Goal: Task Accomplishment & Management: Manage account settings

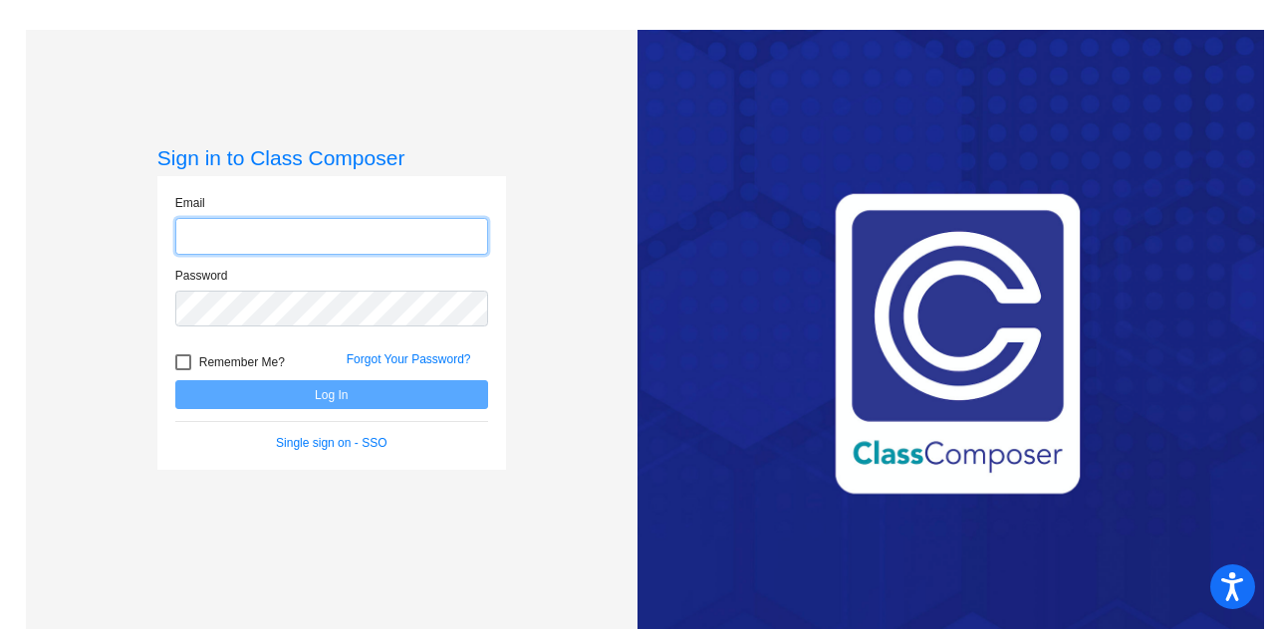
click at [385, 232] on input "email" at bounding box center [331, 236] width 313 height 37
type input "[PERSON_NAME][EMAIL_ADDRESS][PERSON_NAME][DOMAIN_NAME]"
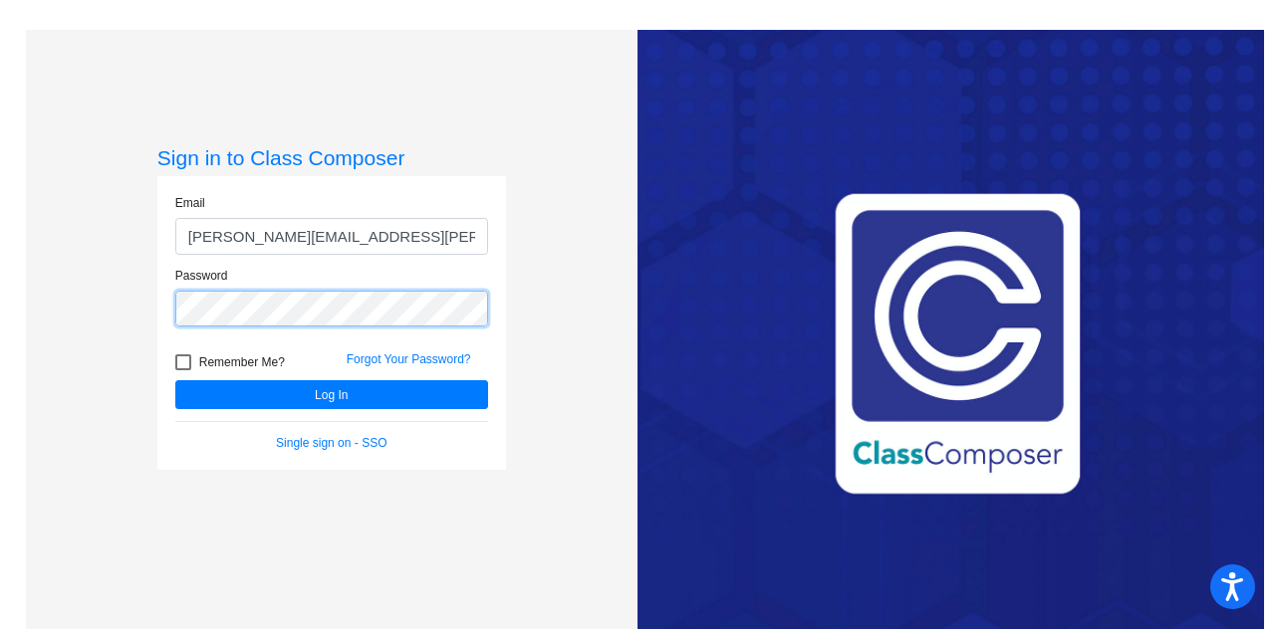
click at [175, 380] on button "Log In" at bounding box center [331, 394] width 313 height 29
click at [171, 309] on div "Password" at bounding box center [331, 303] width 343 height 73
click at [175, 380] on button "Log In" at bounding box center [331, 394] width 313 height 29
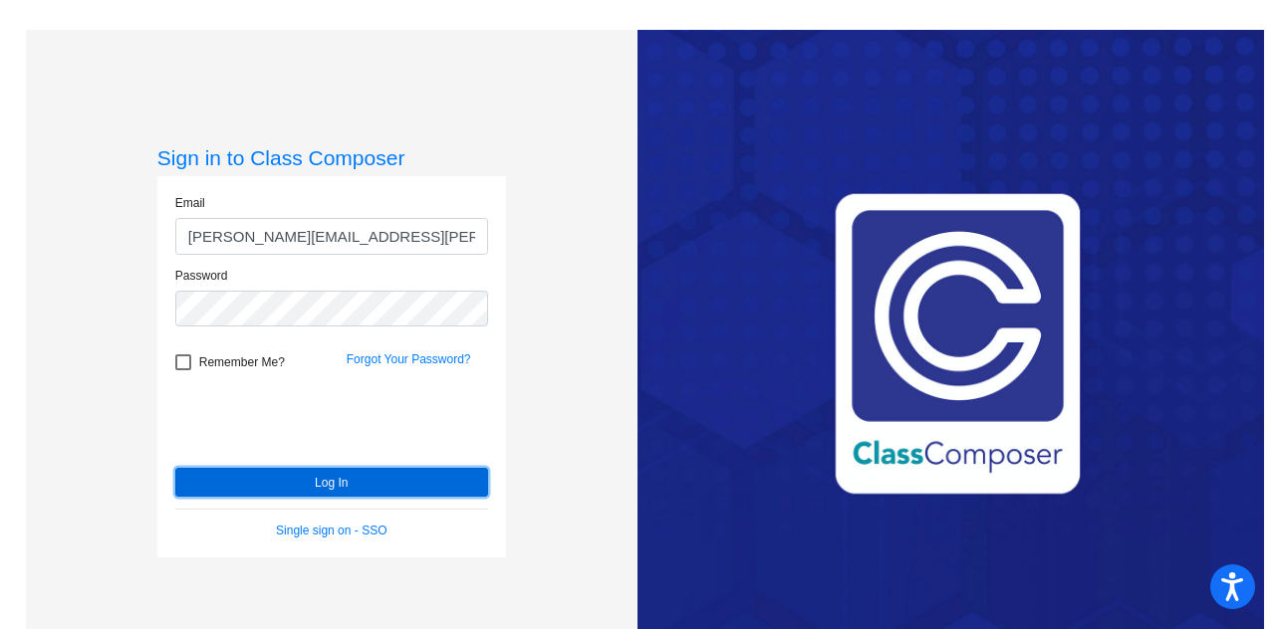
click at [300, 475] on button "Log In" at bounding box center [331, 482] width 313 height 29
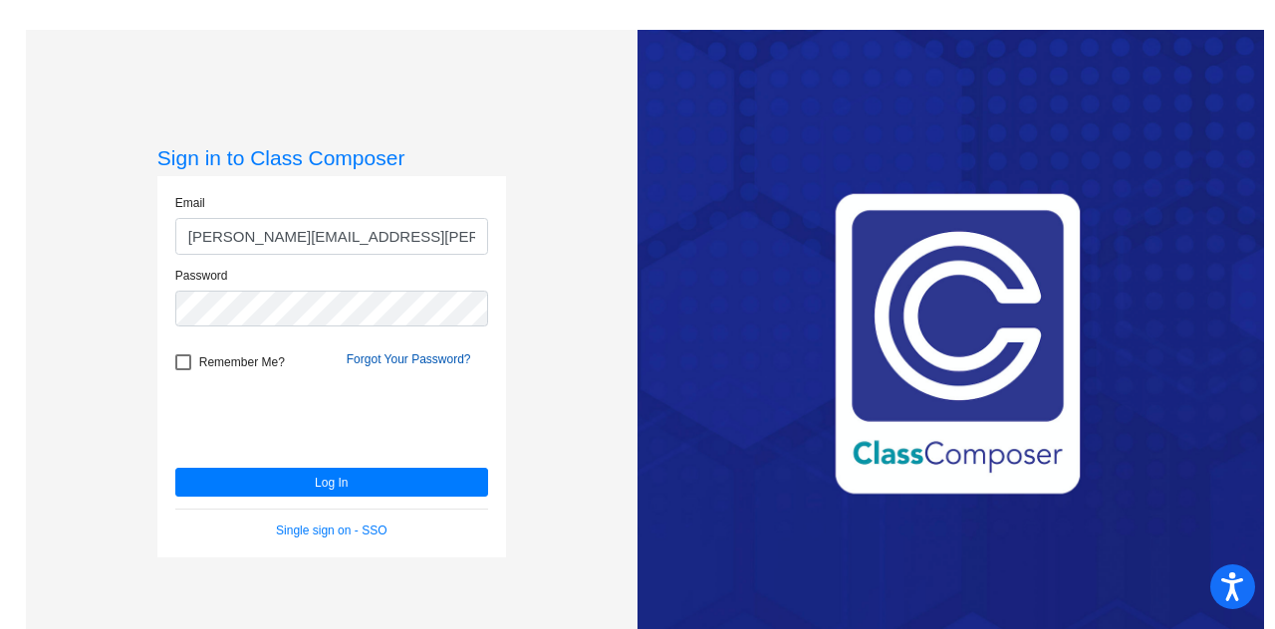
click at [394, 354] on link "Forgot Your Password?" at bounding box center [409, 360] width 124 height 14
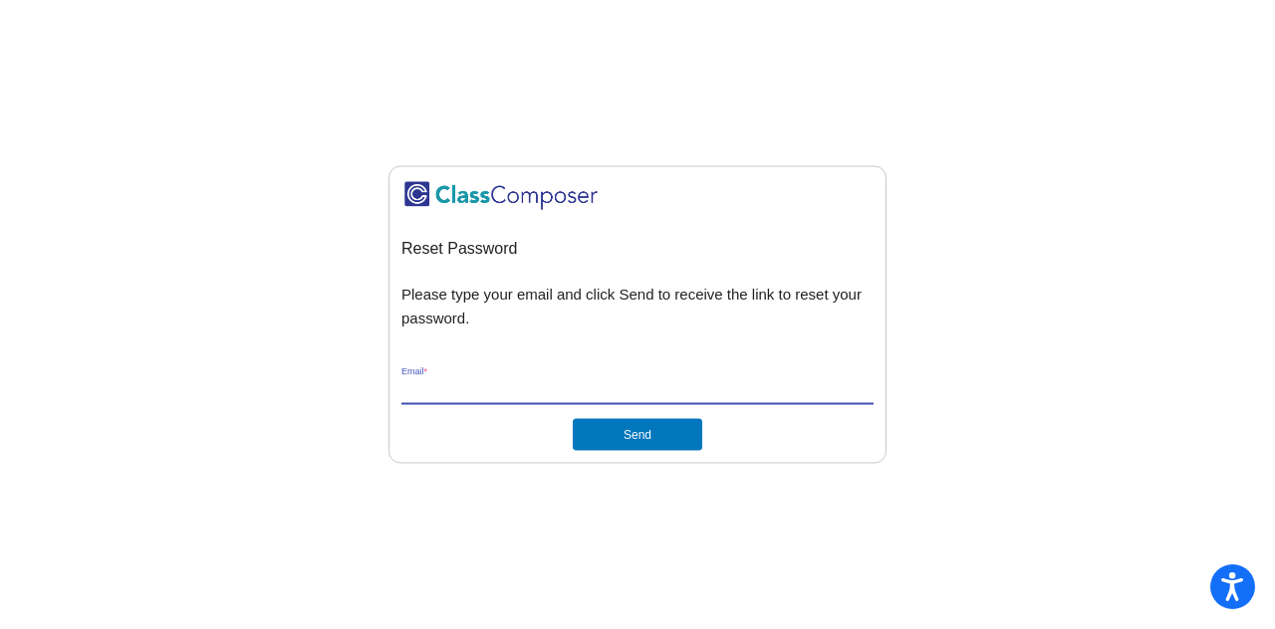
click at [486, 385] on input "Email *" at bounding box center [637, 389] width 472 height 18
type input "[PERSON_NAME][EMAIL_ADDRESS][PERSON_NAME][DOMAIN_NAME]"
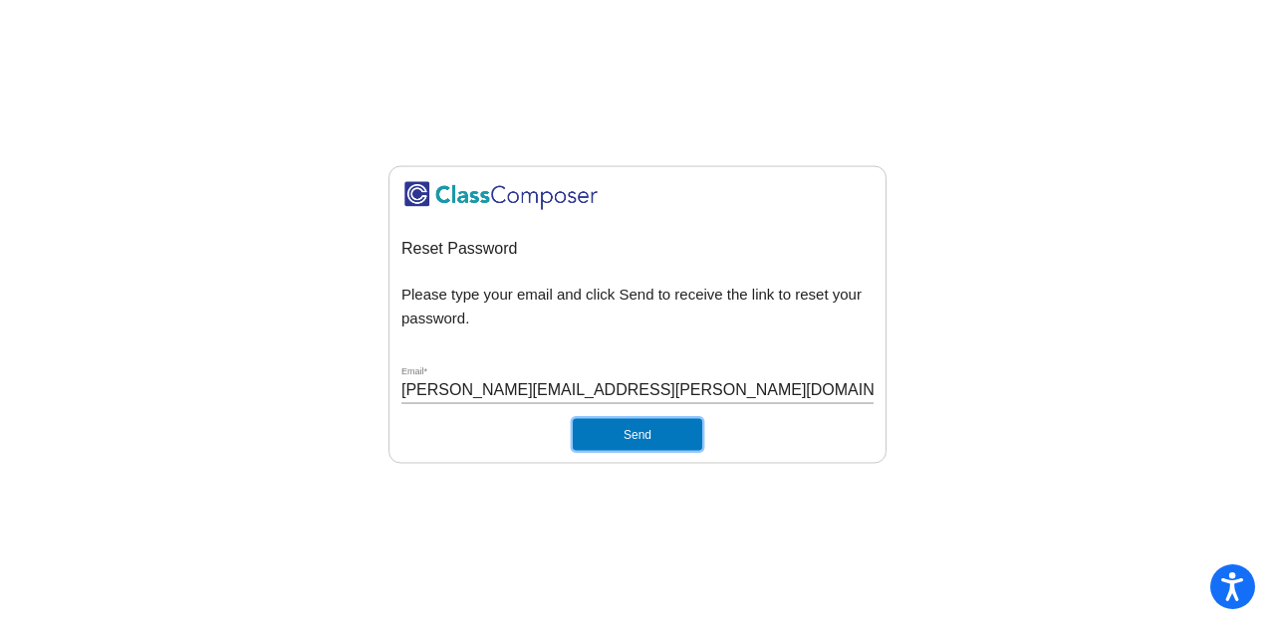
click at [575, 429] on button "Send" at bounding box center [637, 434] width 129 height 32
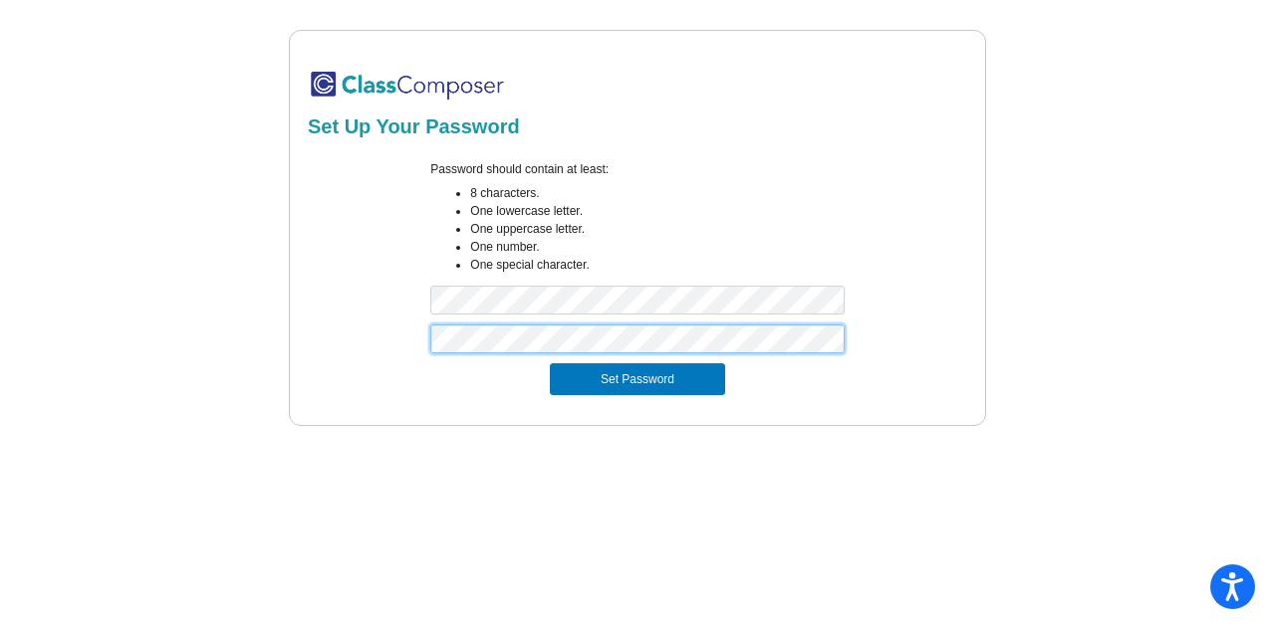
click at [550, 363] on button "Set Password" at bounding box center [637, 379] width 175 height 32
click at [597, 401] on form "Password should contain at least: 8 characters. One lowercase letter. One upper…" at bounding box center [637, 277] width 659 height 259
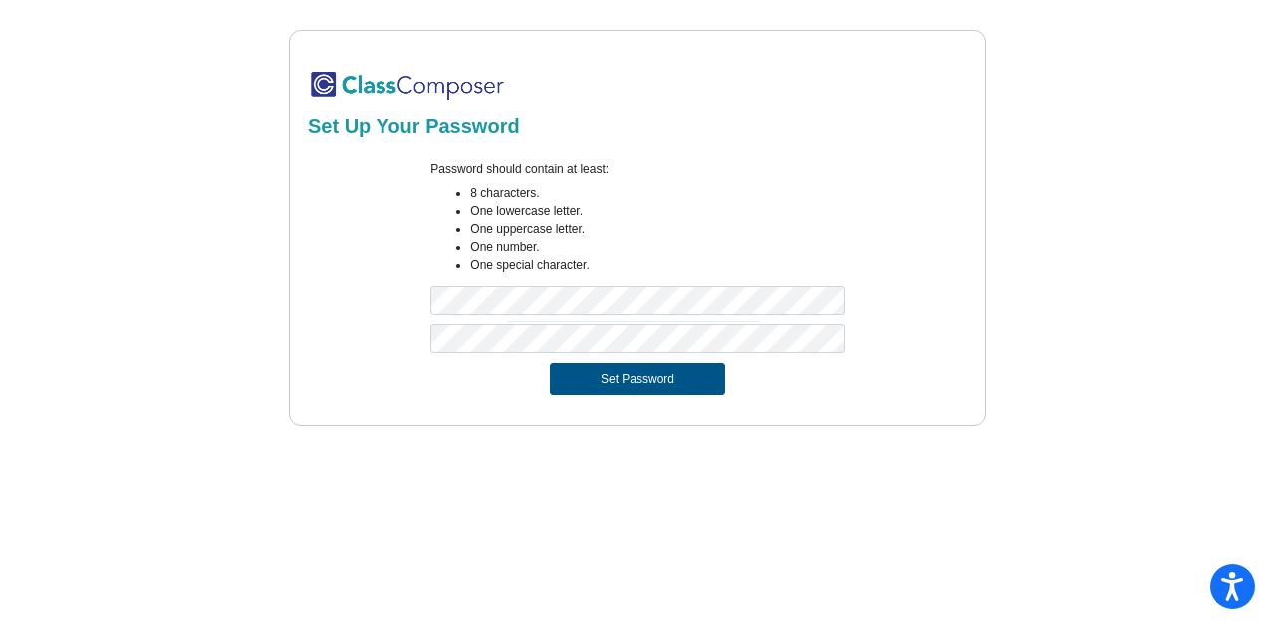
click at [596, 383] on button "Set Password" at bounding box center [637, 379] width 175 height 32
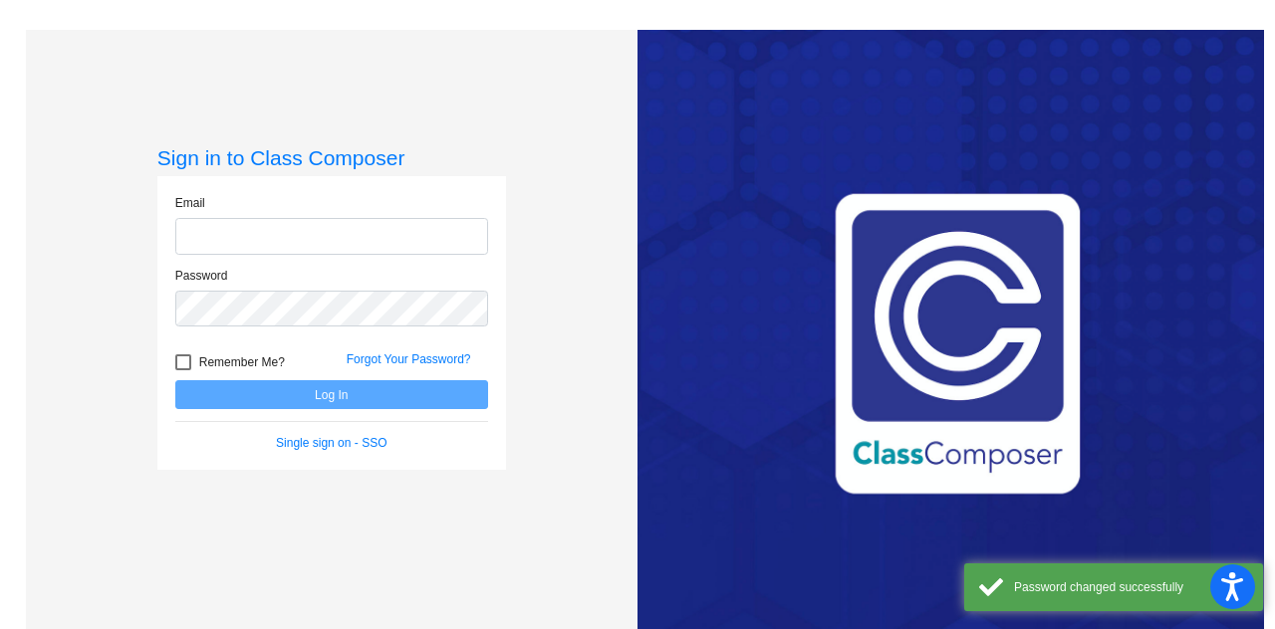
click at [333, 251] on input "email" at bounding box center [331, 236] width 313 height 37
type input "[PERSON_NAME][EMAIL_ADDRESS][PERSON_NAME][DOMAIN_NAME]"
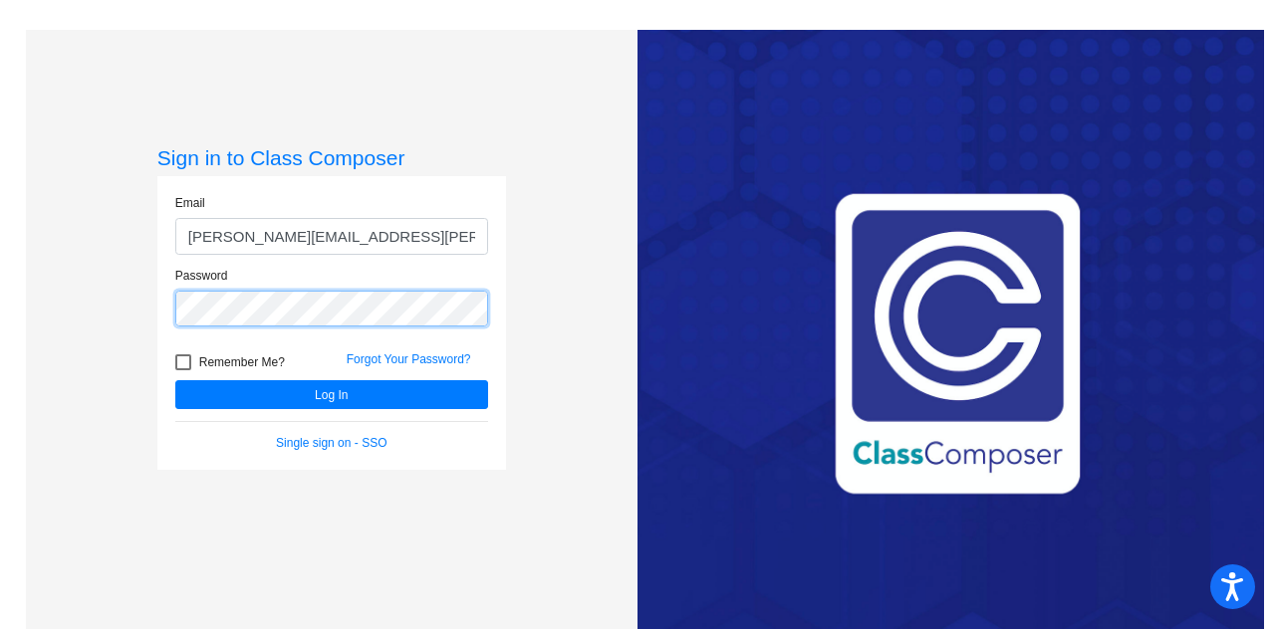
click at [175, 380] on button "Log In" at bounding box center [331, 394] width 313 height 29
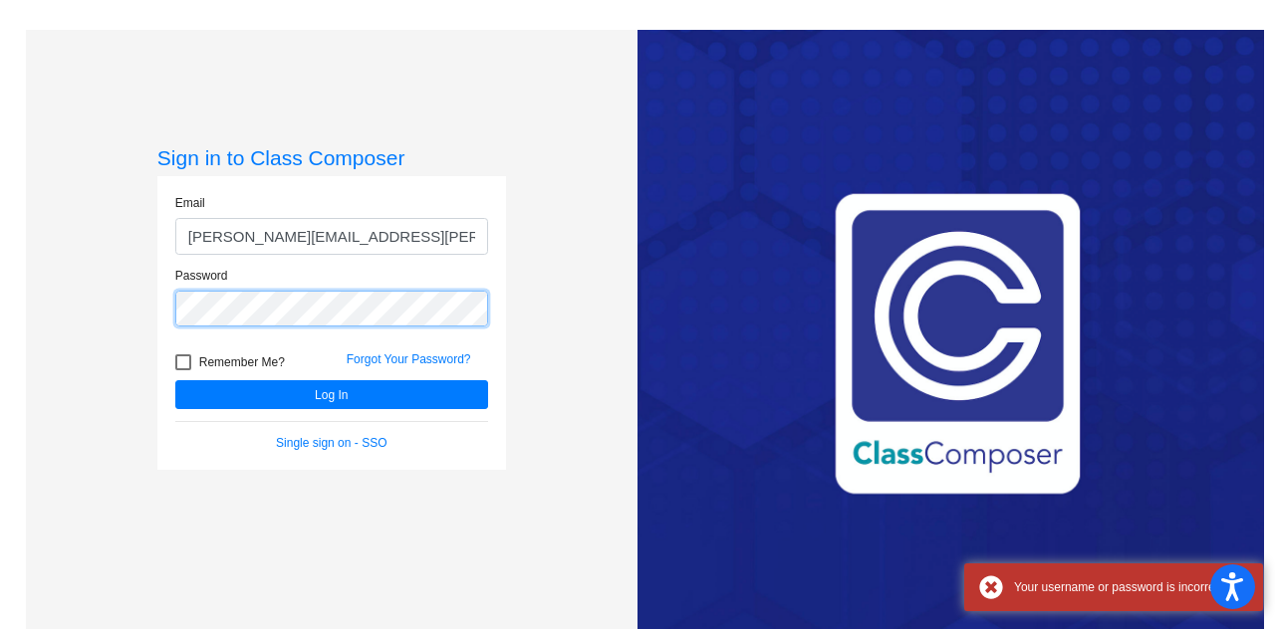
click at [175, 380] on button "Log In" at bounding box center [331, 394] width 313 height 29
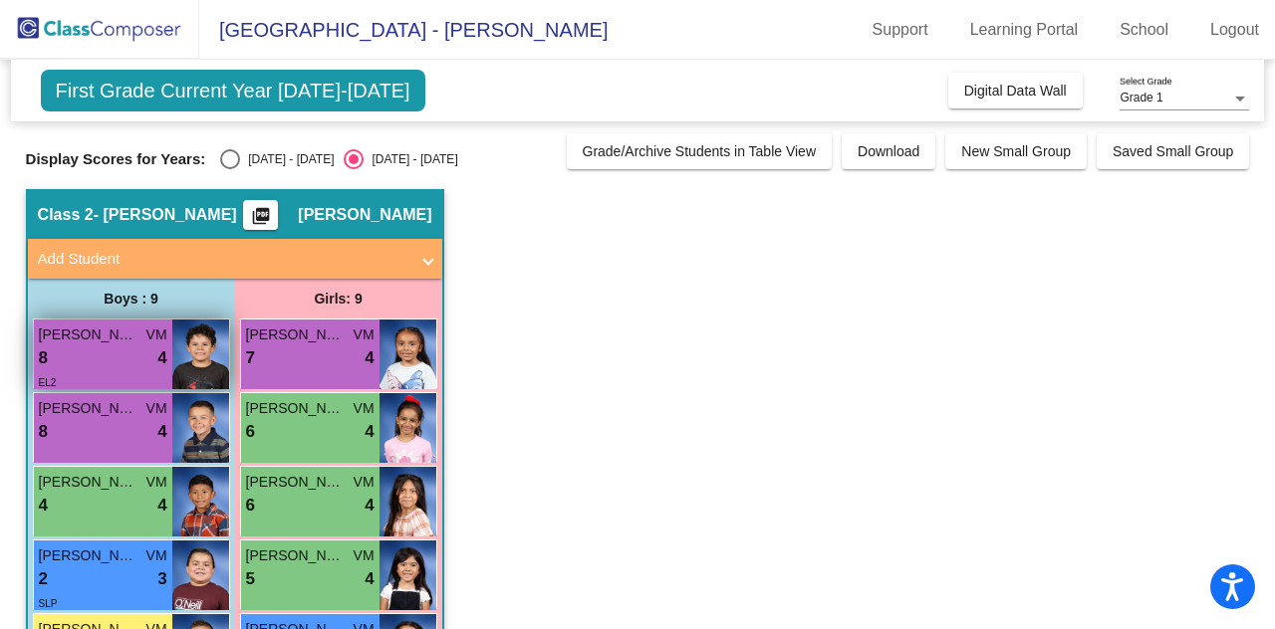
click at [150, 355] on div "8 lock do_not_disturb_alt 4" at bounding box center [103, 359] width 128 height 26
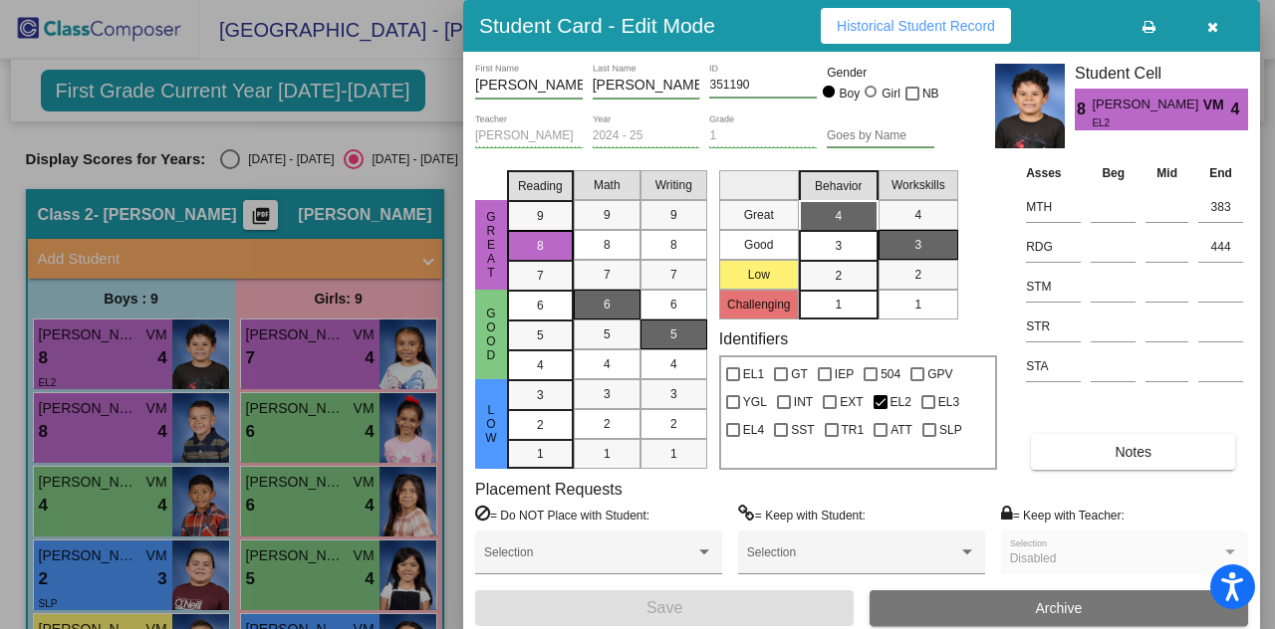
click at [1213, 23] on icon "button" at bounding box center [1212, 27] width 11 height 14
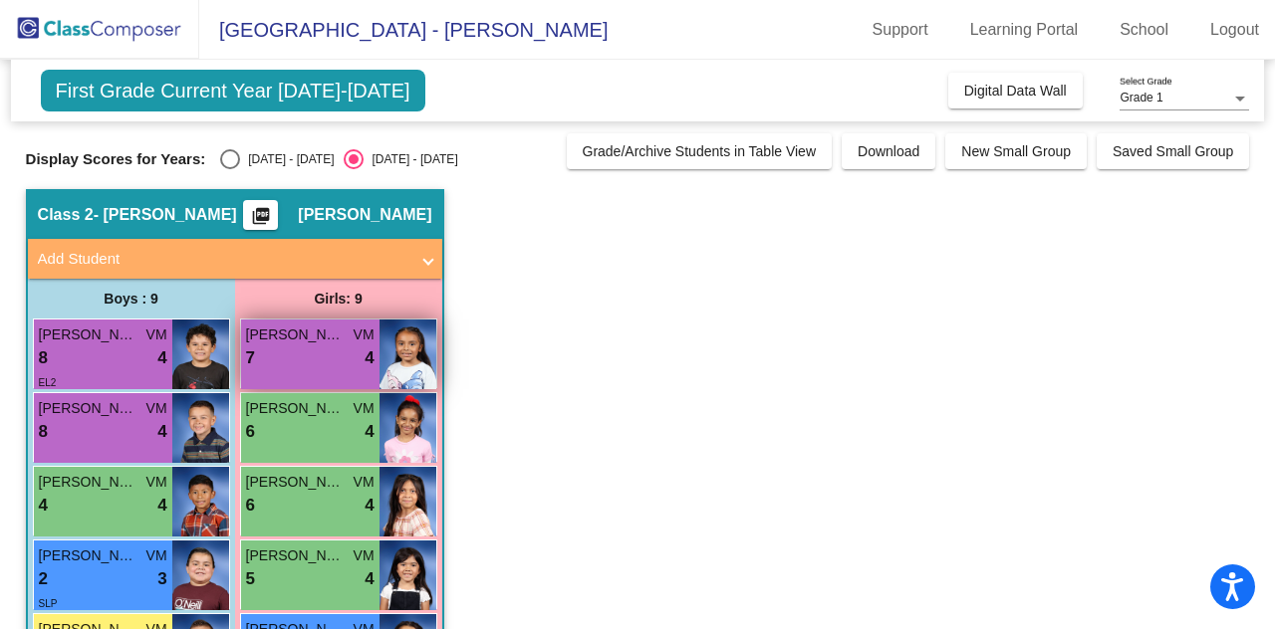
click at [347, 346] on div "7 lock do_not_disturb_alt 4" at bounding box center [310, 359] width 128 height 26
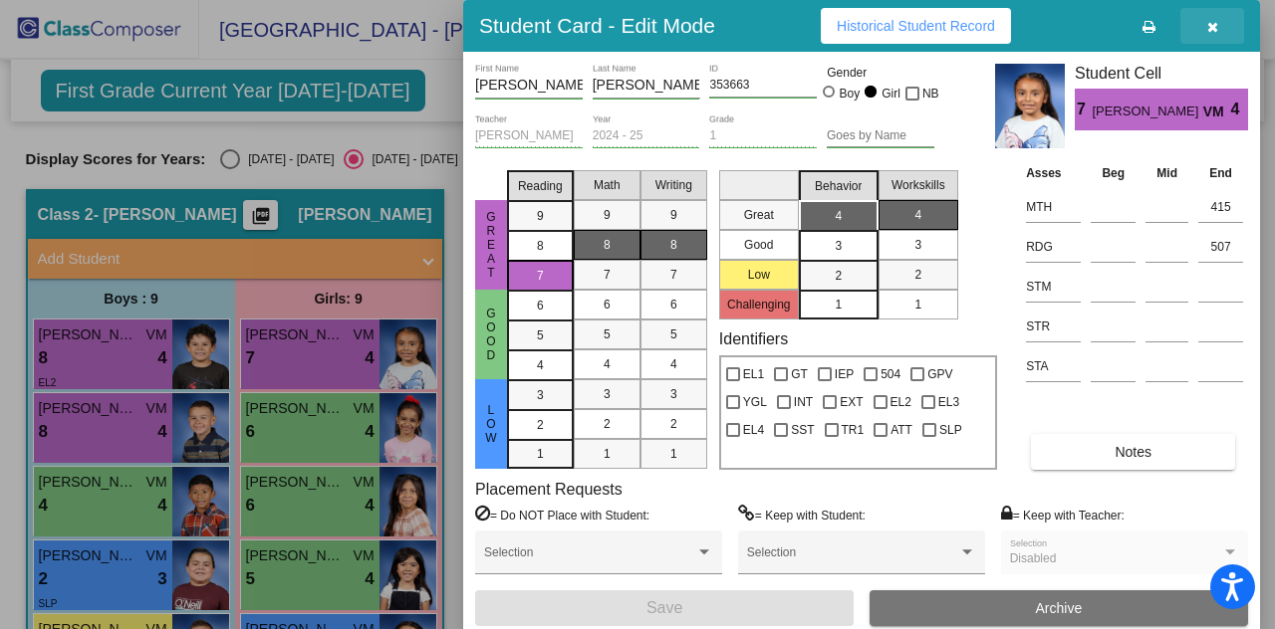
click at [1215, 29] on icon "button" at bounding box center [1212, 27] width 11 height 14
